Goal: Transaction & Acquisition: Purchase product/service

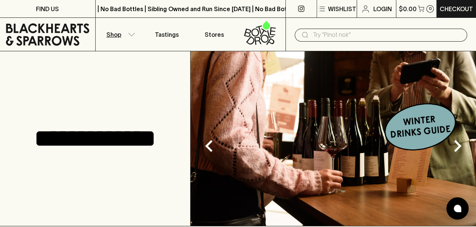
click at [131, 33] on icon "button" at bounding box center [131, 35] width 7 height 4
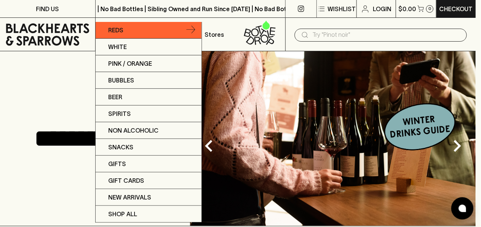
click at [114, 29] on p "Reds" at bounding box center [115, 30] width 15 height 9
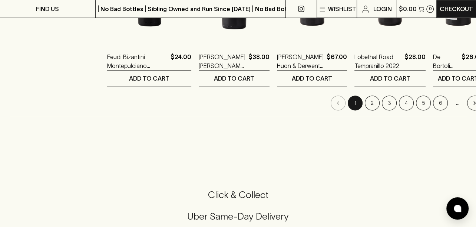
scroll to position [836, 0]
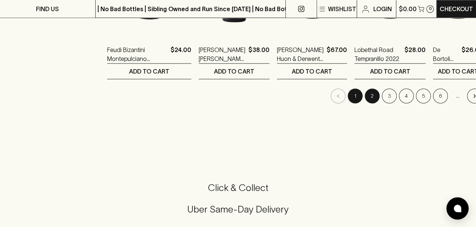
click at [365, 94] on button "2" at bounding box center [372, 95] width 15 height 15
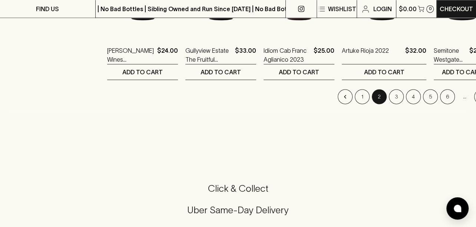
scroll to position [840, 0]
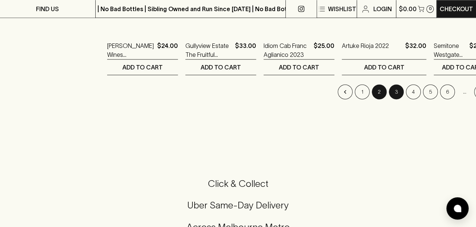
click at [389, 90] on button "3" at bounding box center [396, 91] width 15 height 15
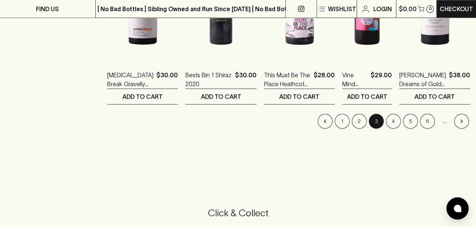
scroll to position [838, 0]
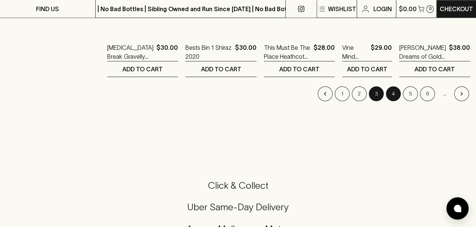
click at [389, 89] on button "4" at bounding box center [393, 93] width 15 height 15
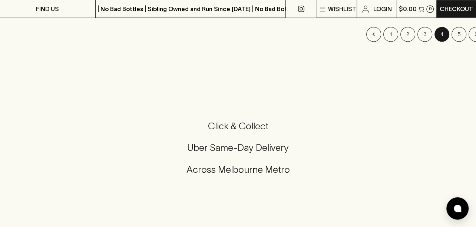
scroll to position [855, 0]
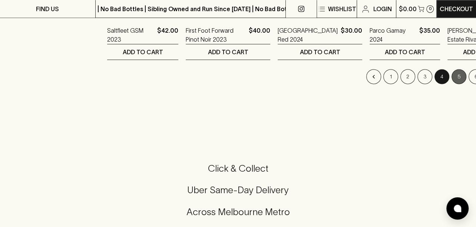
click at [452, 69] on button "5" at bounding box center [459, 76] width 15 height 15
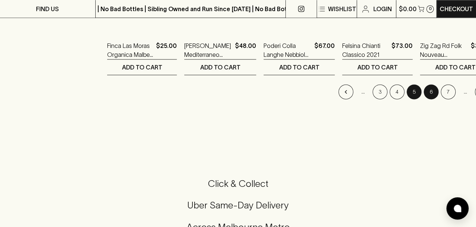
scroll to position [841, 0]
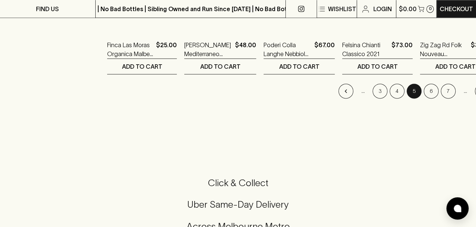
click at [406, 84] on li "5" at bounding box center [414, 90] width 17 height 15
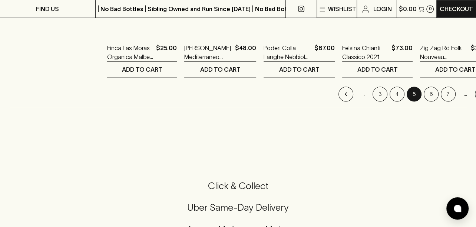
scroll to position [837, 0]
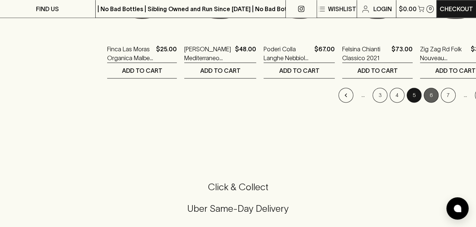
click at [424, 93] on button "6" at bounding box center [431, 95] width 15 height 15
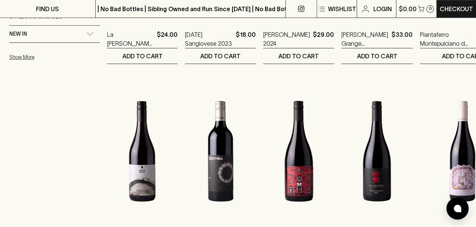
scroll to position [455, 0]
